Goal: Task Accomplishment & Management: Use online tool/utility

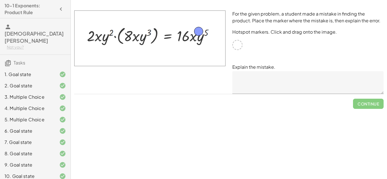
drag, startPoint x: 236, startPoint y: 42, endPoint x: 196, endPoint y: 29, distance: 41.9
click at [274, 76] on textarea at bounding box center [307, 82] width 151 height 23
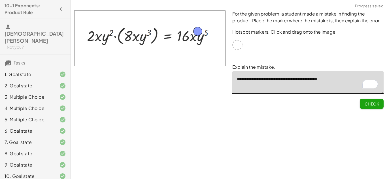
click at [368, 103] on span "Check" at bounding box center [371, 103] width 15 height 5
type textarea "**********"
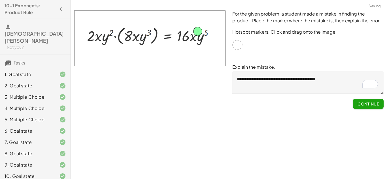
click at [357, 106] on span "Continue" at bounding box center [368, 103] width 22 height 5
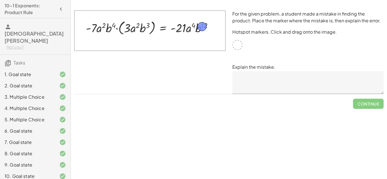
drag, startPoint x: 237, startPoint y: 44, endPoint x: 201, endPoint y: 26, distance: 39.9
drag, startPoint x: 204, startPoint y: 25, endPoint x: 207, endPoint y: 23, distance: 4.1
click at [271, 79] on textarea at bounding box center [307, 82] width 151 height 23
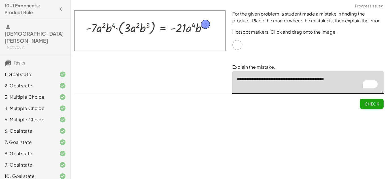
click at [375, 104] on span "Check" at bounding box center [371, 103] width 15 height 5
type textarea "**********"
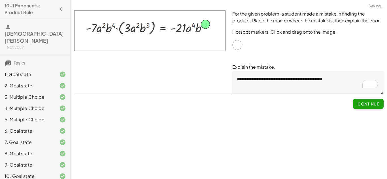
click at [364, 105] on span "Continue" at bounding box center [368, 103] width 22 height 5
